Goal: Task Accomplishment & Management: Manage account settings

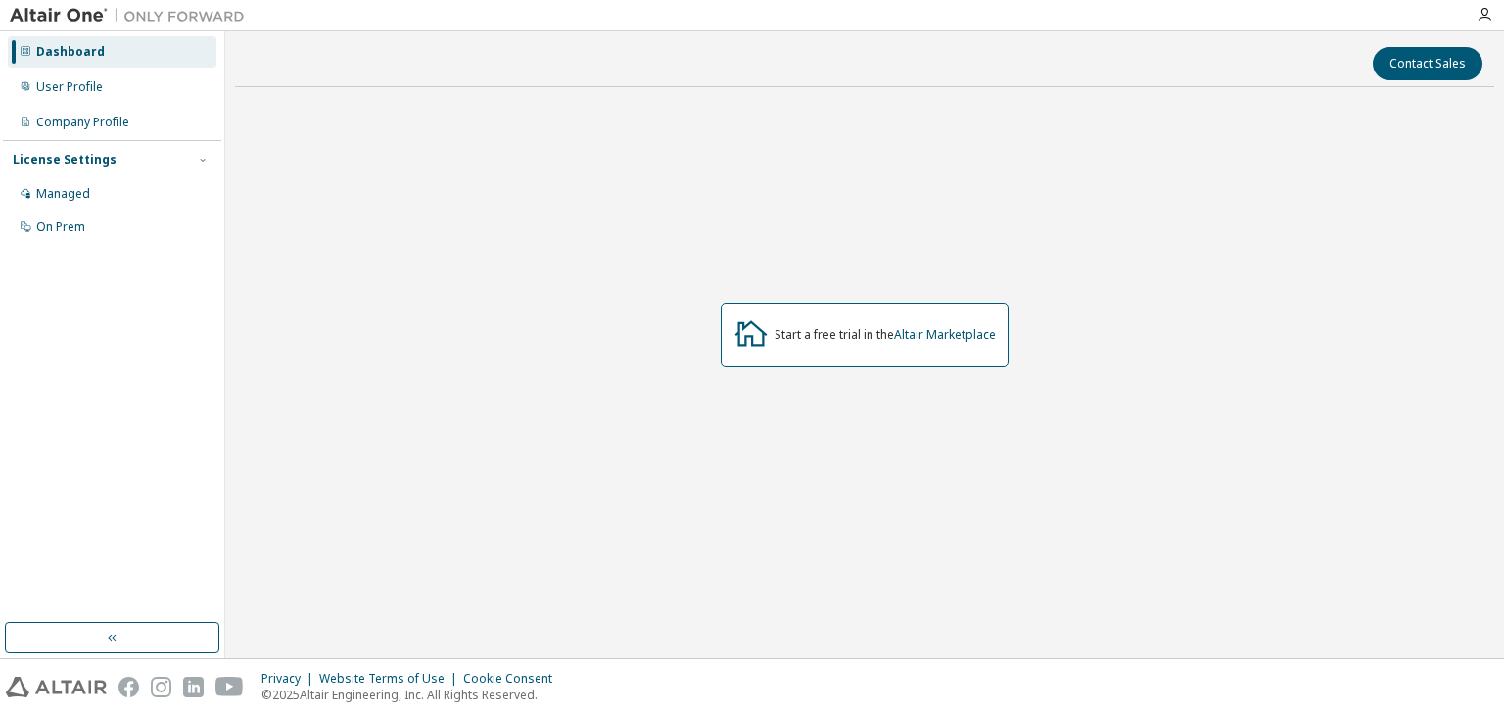
click at [138, 56] on div "Dashboard" at bounding box center [112, 51] width 209 height 31
click at [138, 97] on div "User Profile" at bounding box center [112, 87] width 209 height 31
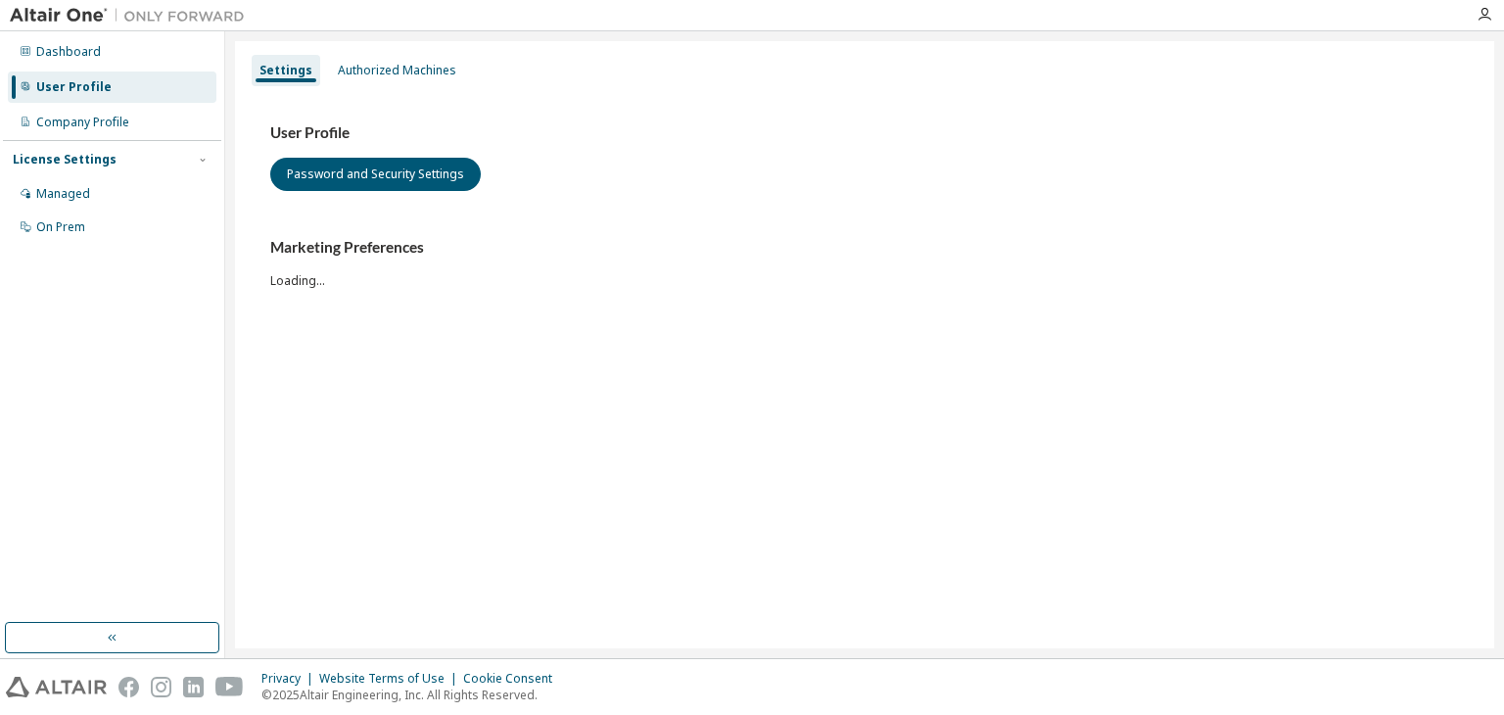
click at [138, 97] on div "User Profile" at bounding box center [112, 87] width 209 height 31
